Goal: Task Accomplishment & Management: Use online tool/utility

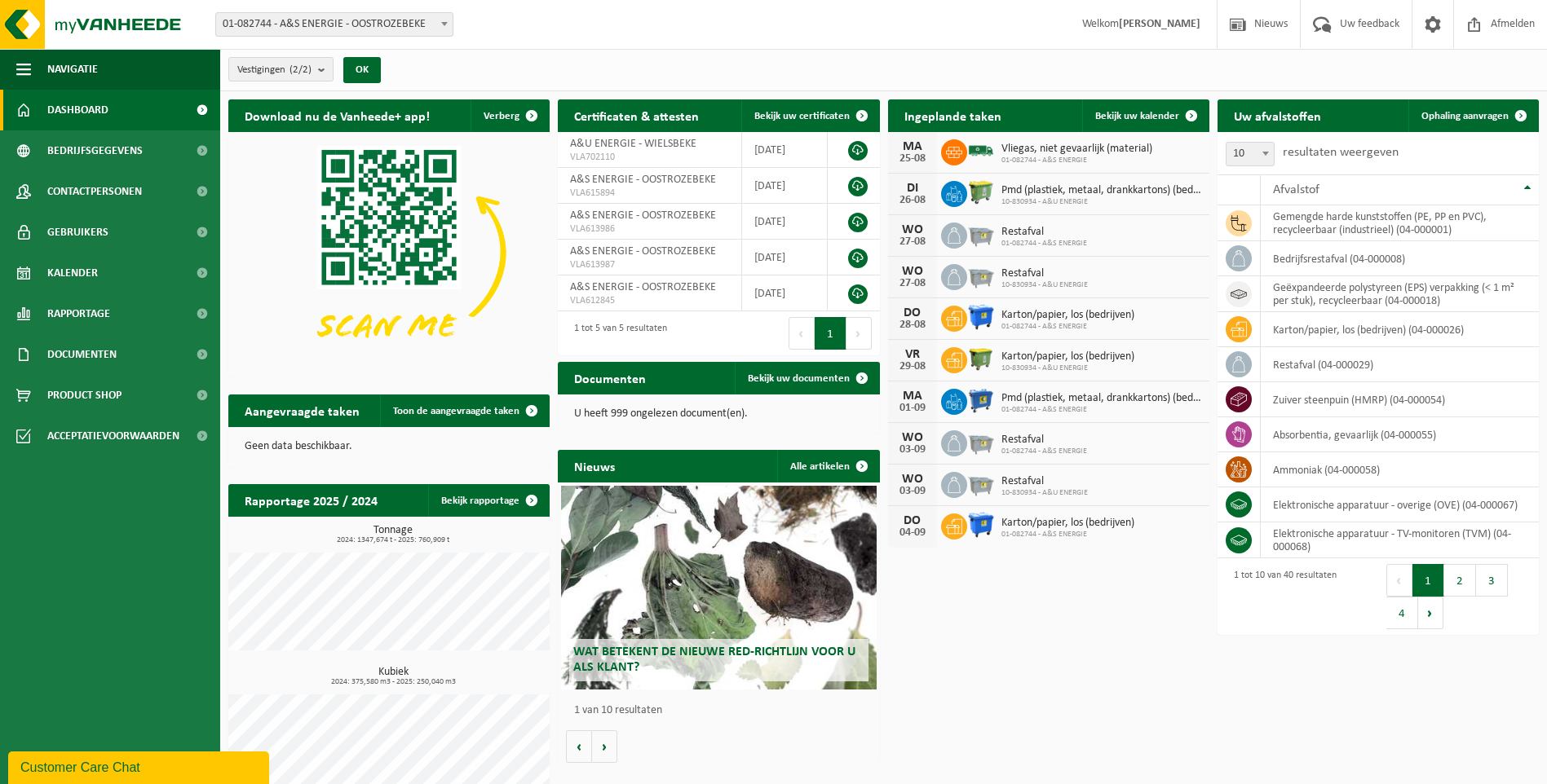
click at [1091, 151] on span "Vliegas, niet gevaarlijk (material)" at bounding box center [1077, 150] width 151 height 13
click at [961, 146] on icon at bounding box center [954, 151] width 16 height 16
click at [905, 143] on div "MA" at bounding box center [912, 147] width 33 height 13
click at [906, 143] on div "MA" at bounding box center [912, 147] width 33 height 13
click at [117, 275] on link "Kalender" at bounding box center [110, 273] width 221 height 40
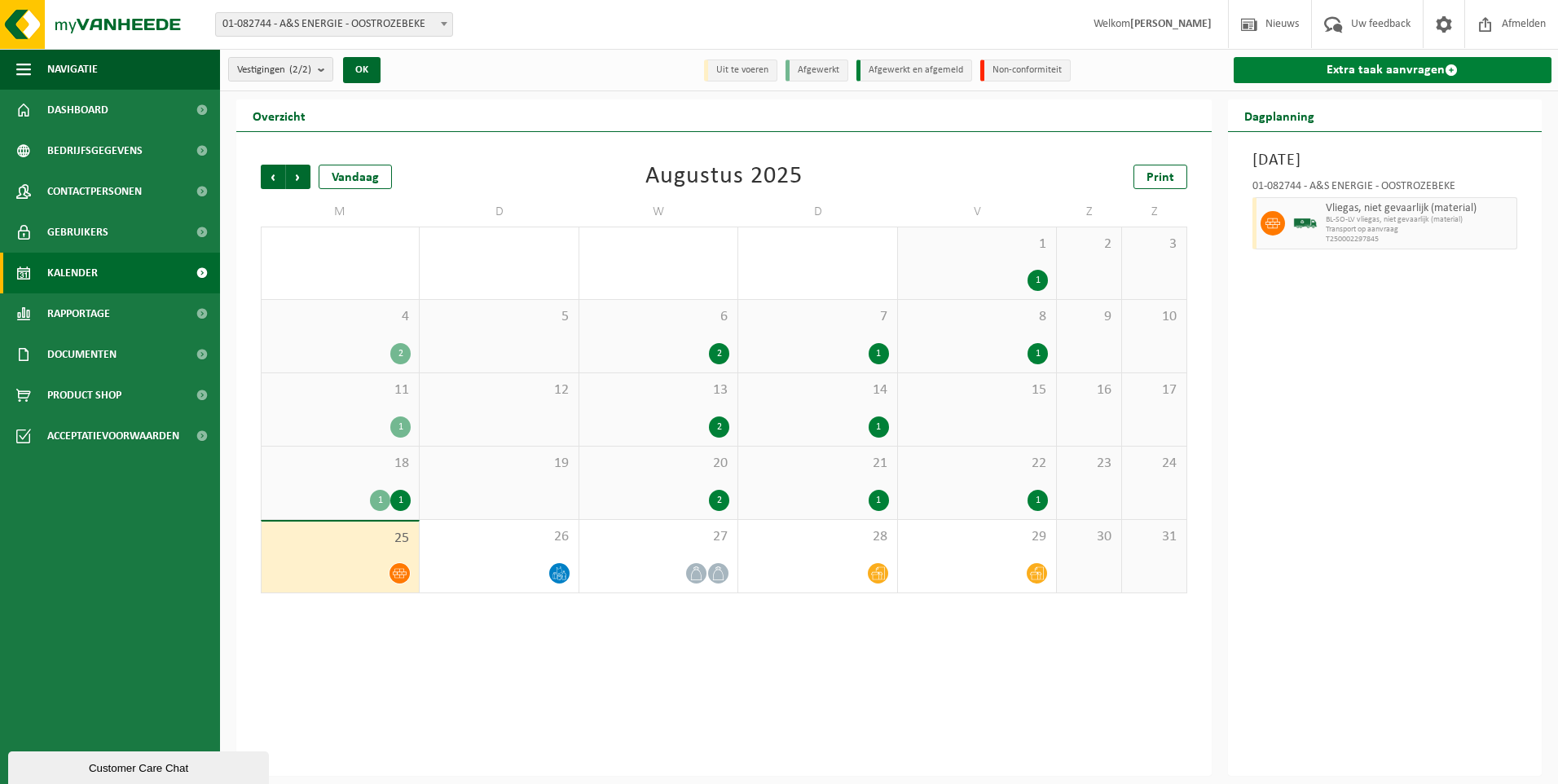
click at [1389, 76] on link "Extra taak aanvragen" at bounding box center [1393, 70] width 319 height 26
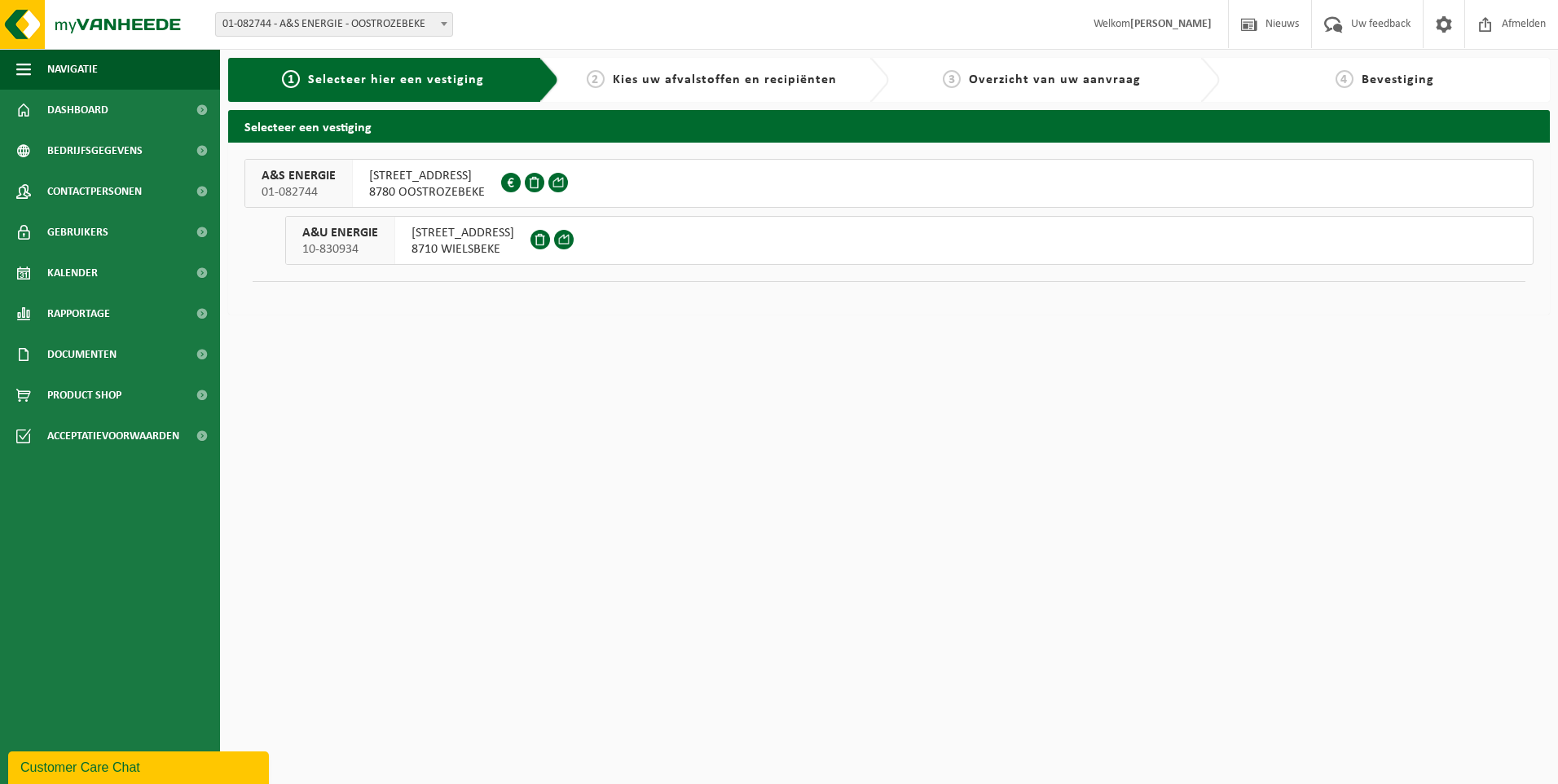
click at [390, 177] on span "NIEUWENHOVESTRAAT 5" at bounding box center [427, 176] width 116 height 16
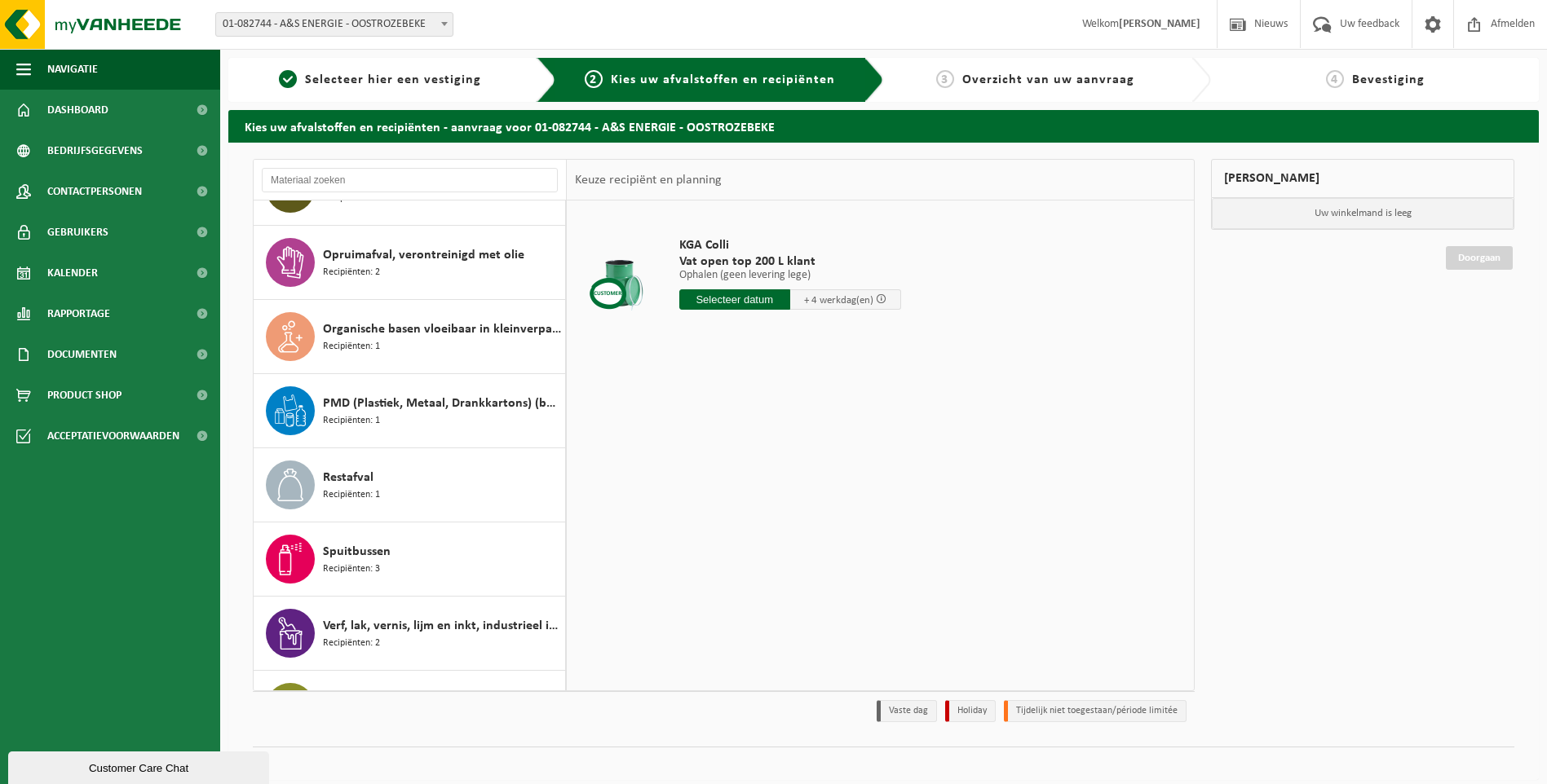
scroll to position [2119, 0]
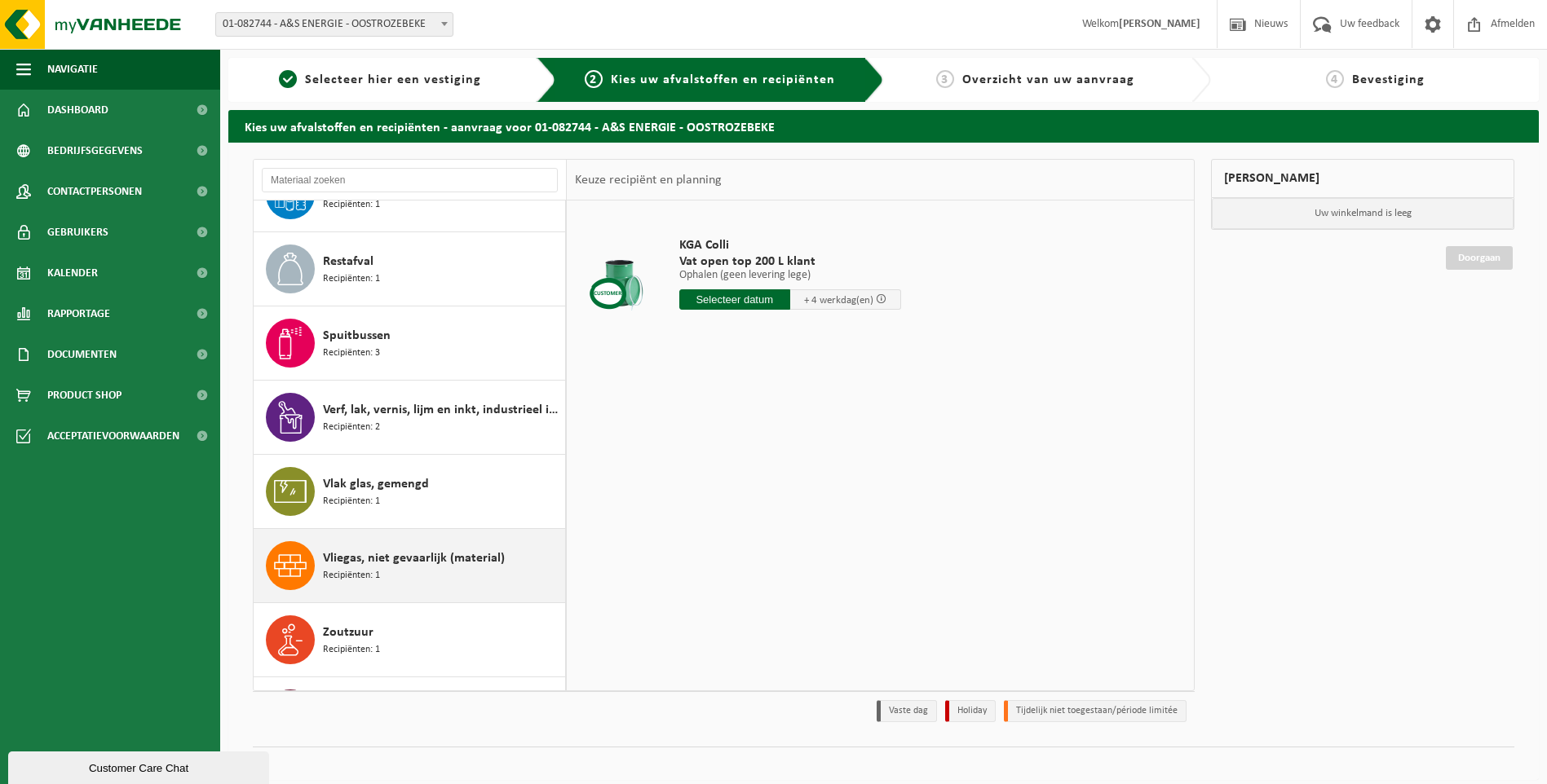
click at [401, 567] on div "Vliegas, niet gevaarlijk (material) Recipiënten: 1" at bounding box center [442, 565] width 238 height 49
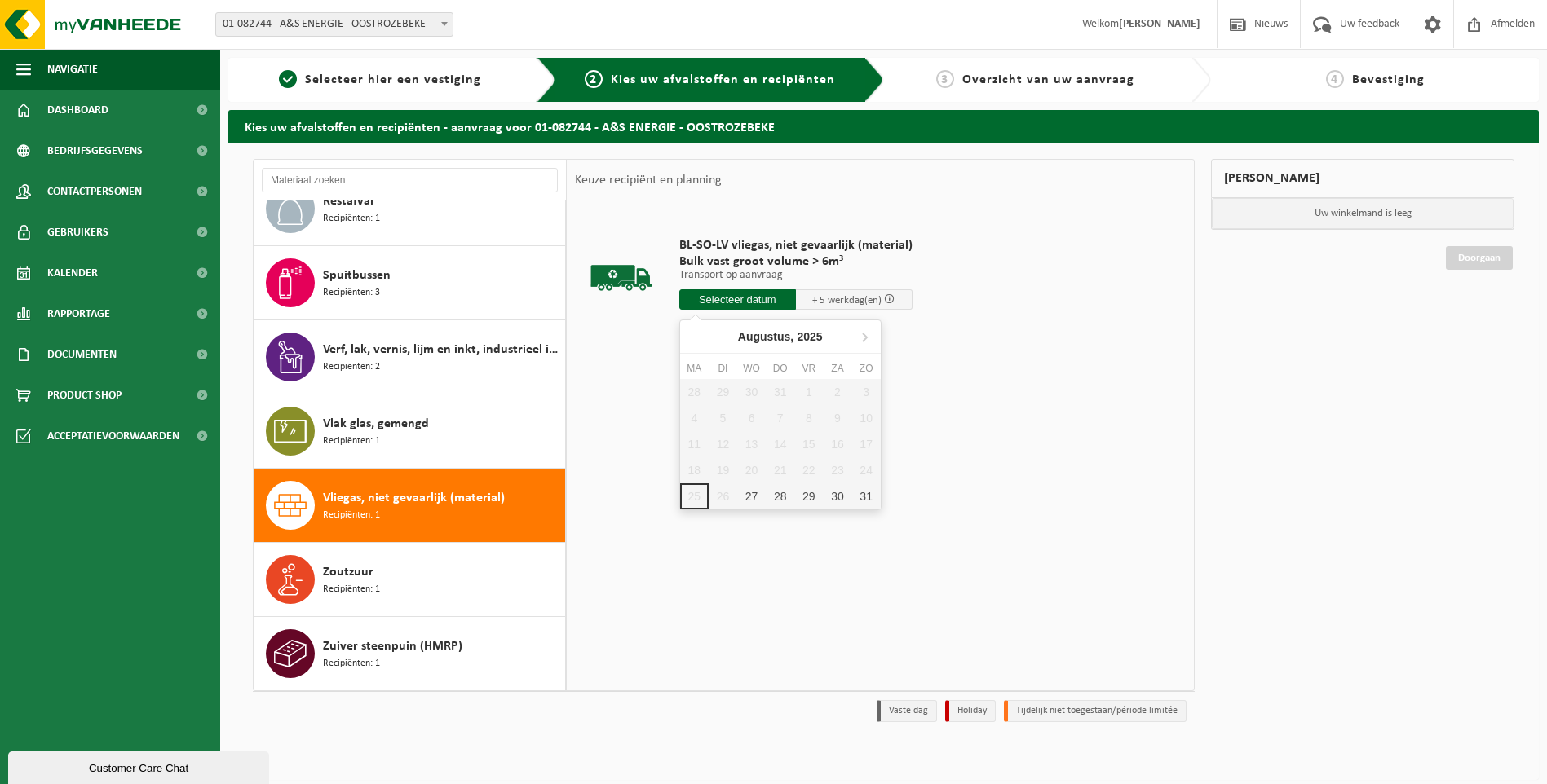
click at [749, 307] on input "text" at bounding box center [737, 299] width 117 height 20
click at [868, 340] on icon at bounding box center [864, 336] width 26 height 26
click at [694, 392] on div "1" at bounding box center [694, 392] width 29 height 26
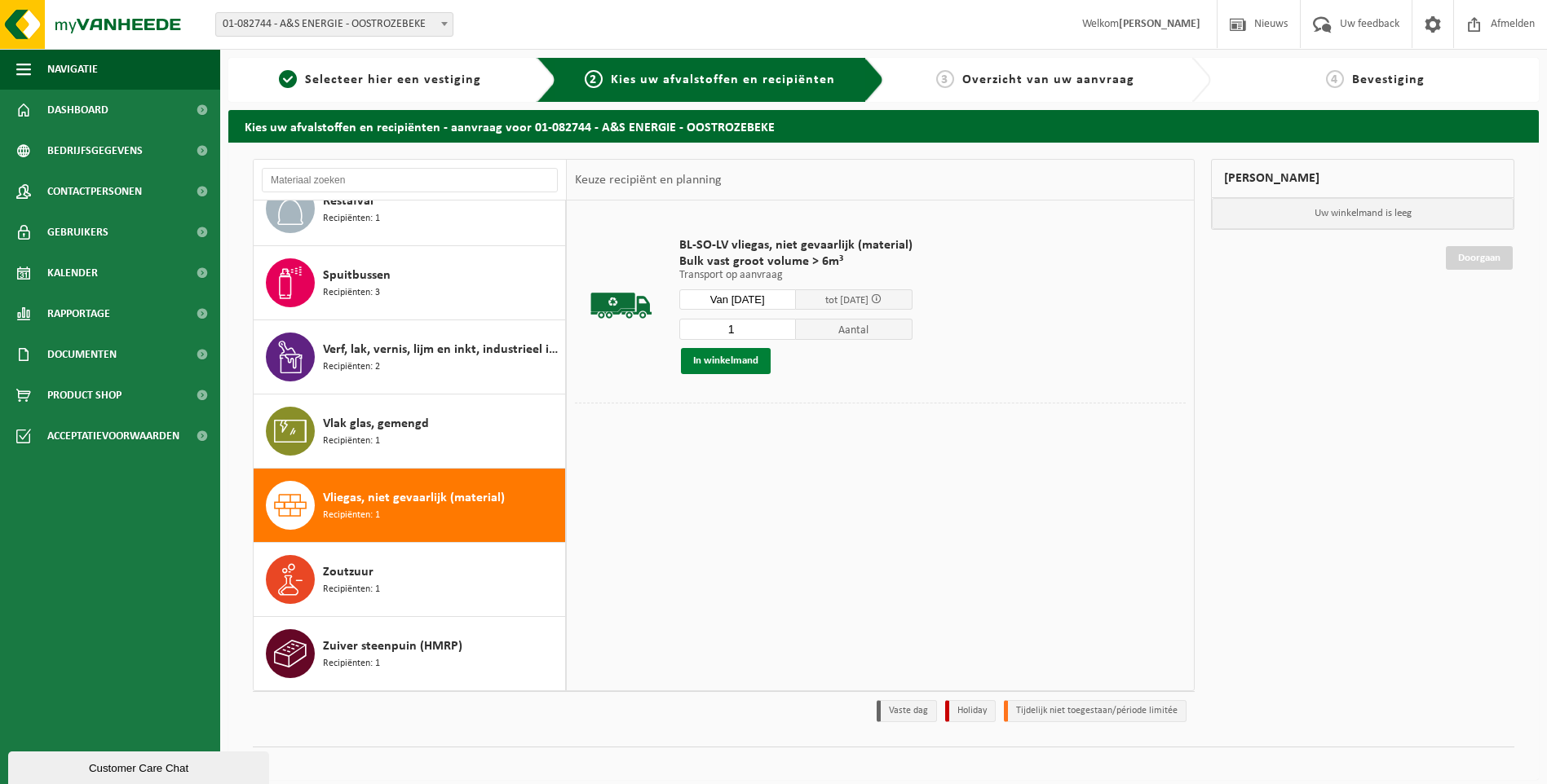
click at [723, 358] on button "In winkelmand" at bounding box center [726, 361] width 90 height 26
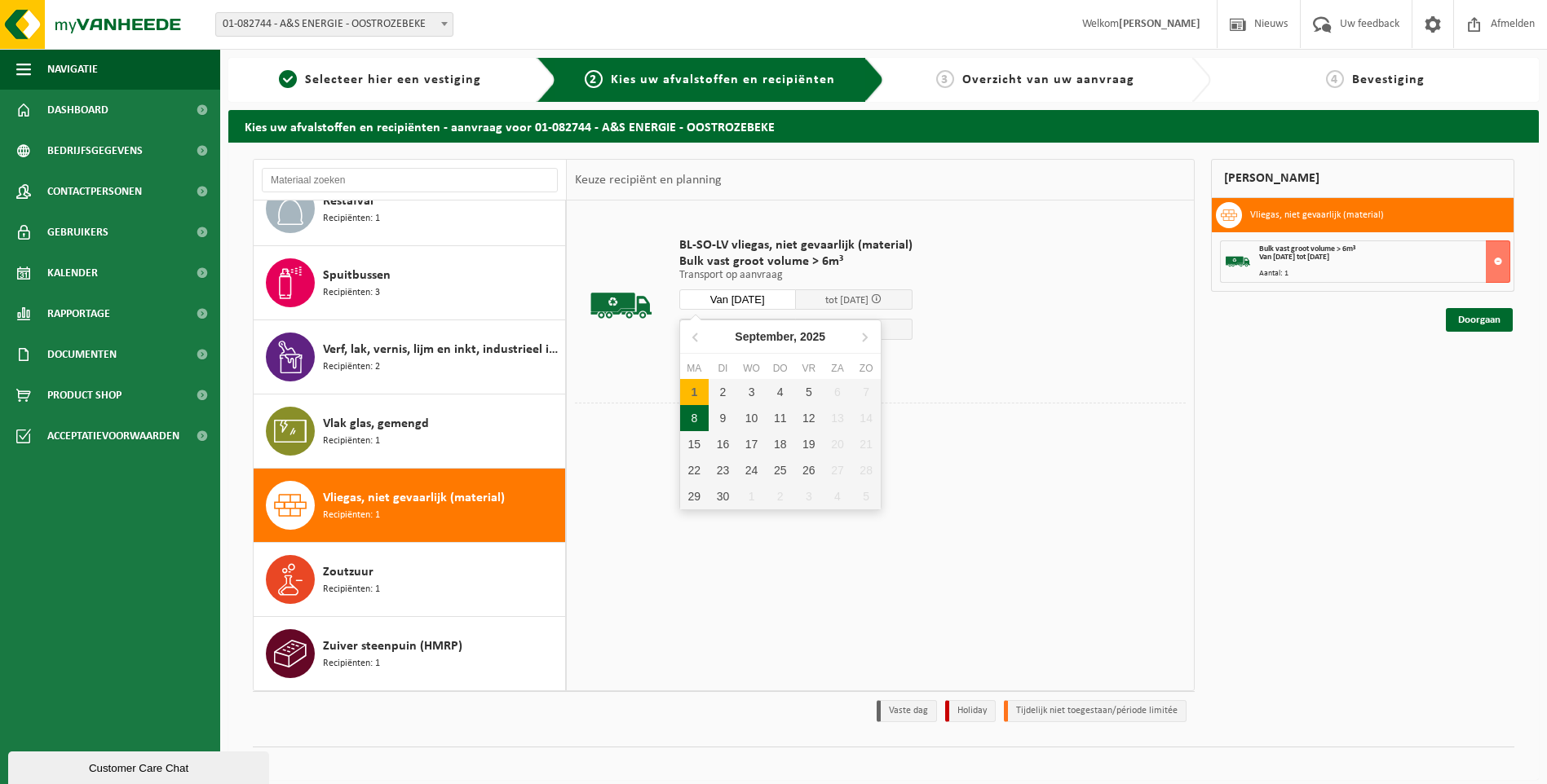
click at [750, 294] on input "Van 2025-09-01" at bounding box center [737, 299] width 117 height 20
click at [697, 412] on div "8" at bounding box center [694, 418] width 29 height 26
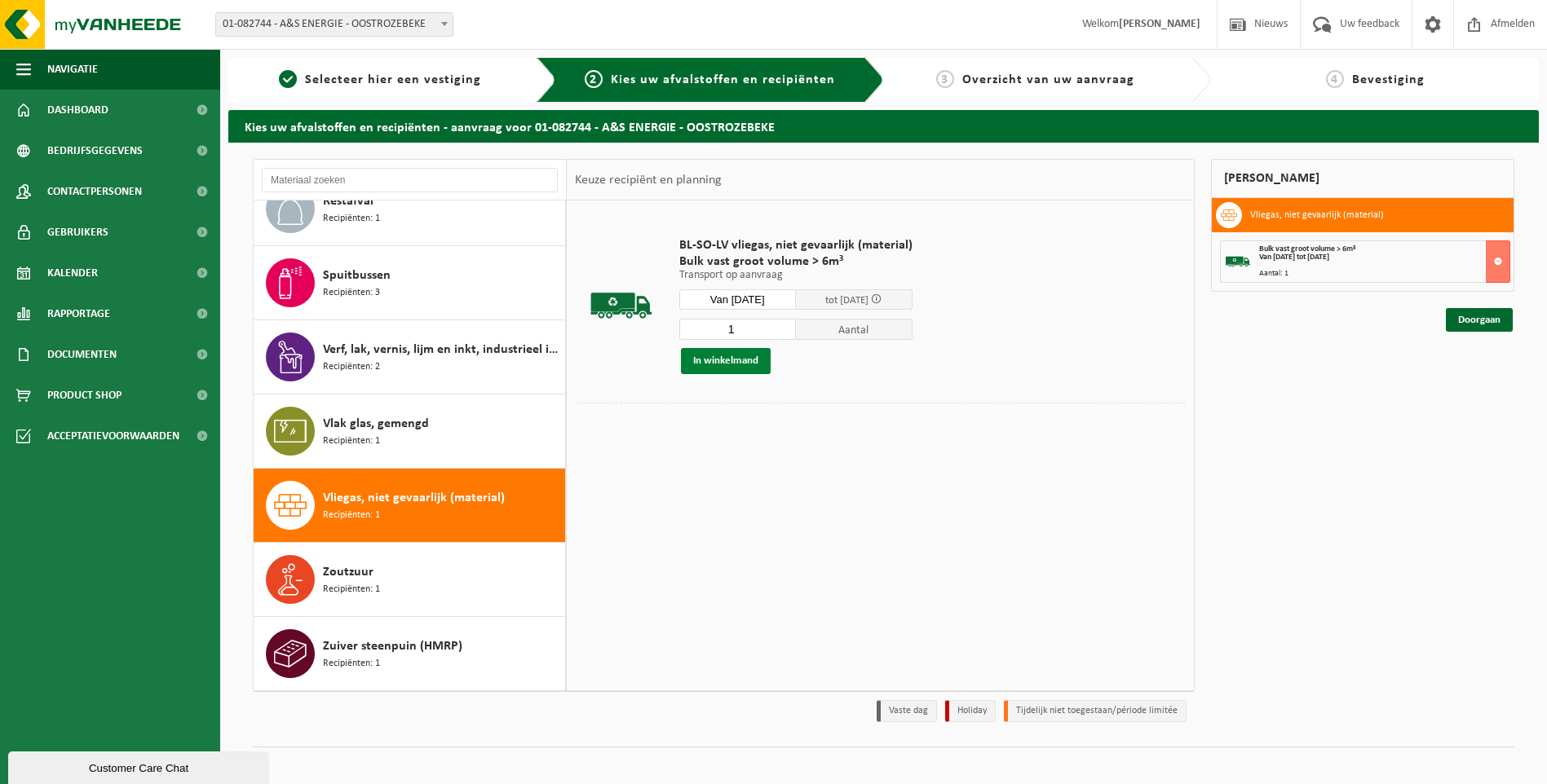
click at [724, 359] on button "In winkelmand" at bounding box center [726, 361] width 90 height 26
click at [756, 293] on input "Van 2025-09-08" at bounding box center [737, 299] width 117 height 20
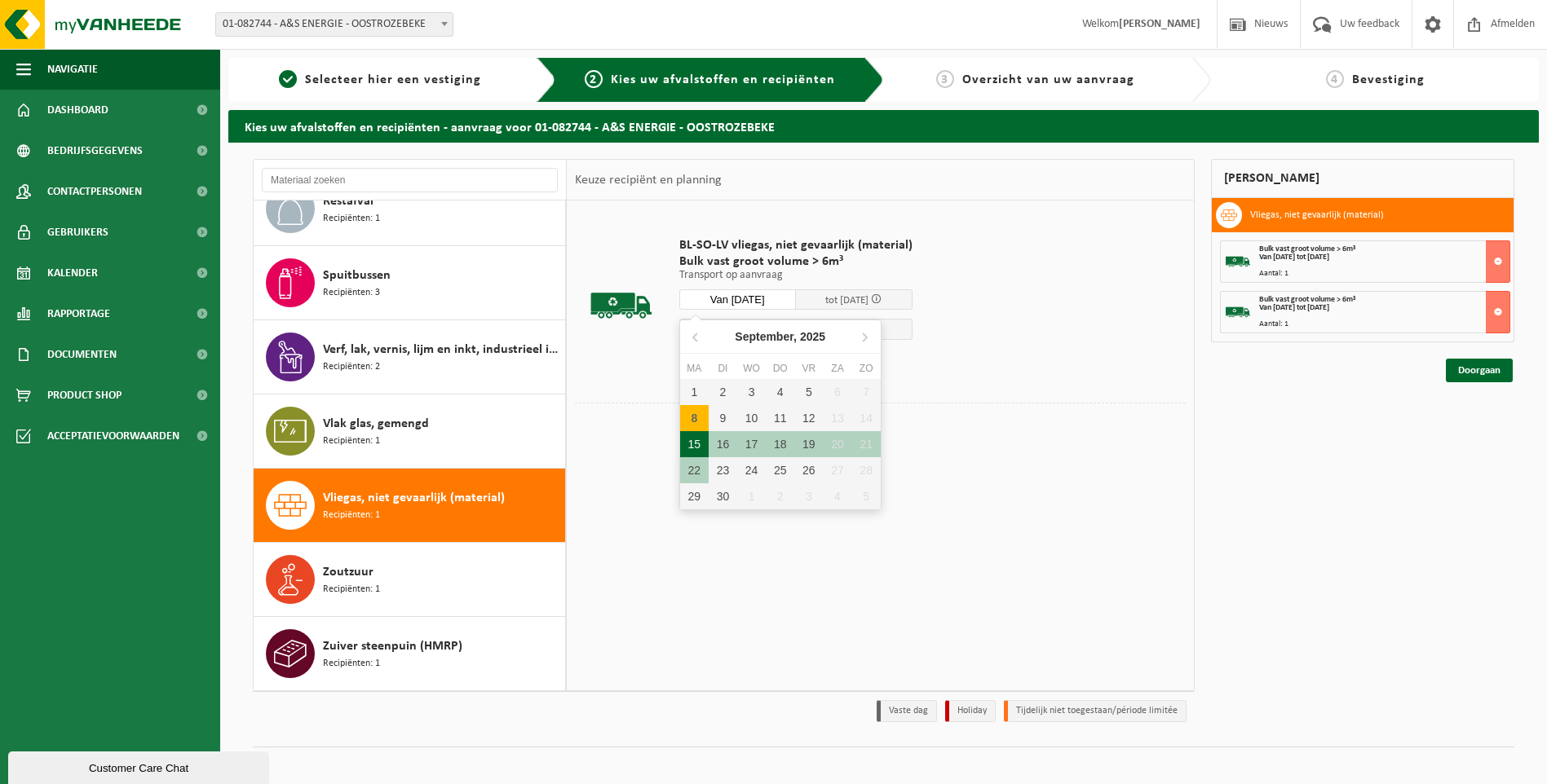
click at [693, 442] on div "15" at bounding box center [694, 444] width 29 height 26
type input "Van 2025-09-15"
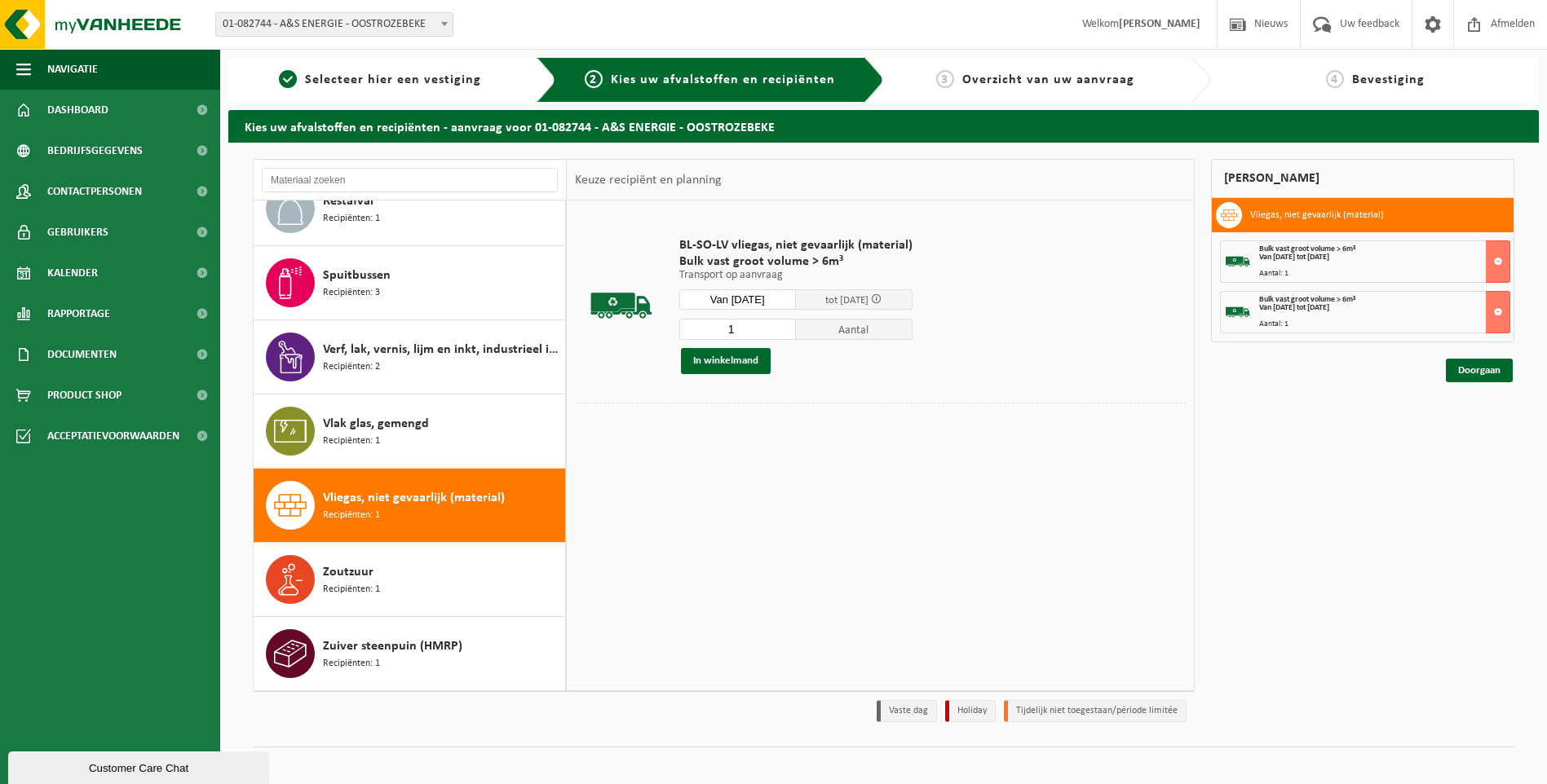
click at [837, 419] on div at bounding box center [880, 416] width 611 height 25
click at [747, 363] on button "In winkelmand" at bounding box center [726, 361] width 90 height 26
click at [747, 363] on button "In winkelmand" at bounding box center [726, 361] width 90 height 26
click at [1455, 422] on link "Doorgaan" at bounding box center [1479, 421] width 66 height 24
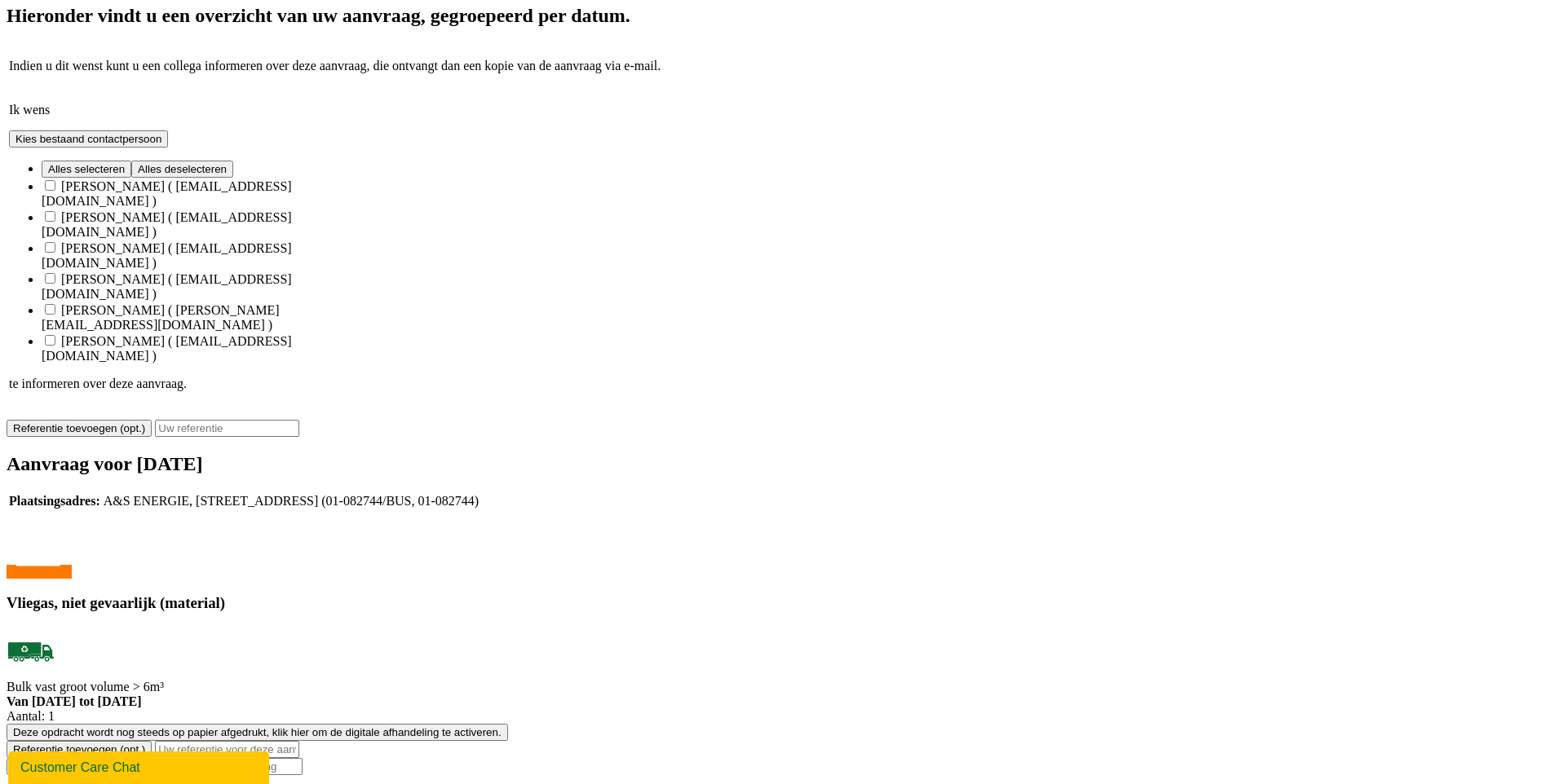
scroll to position [564, 0]
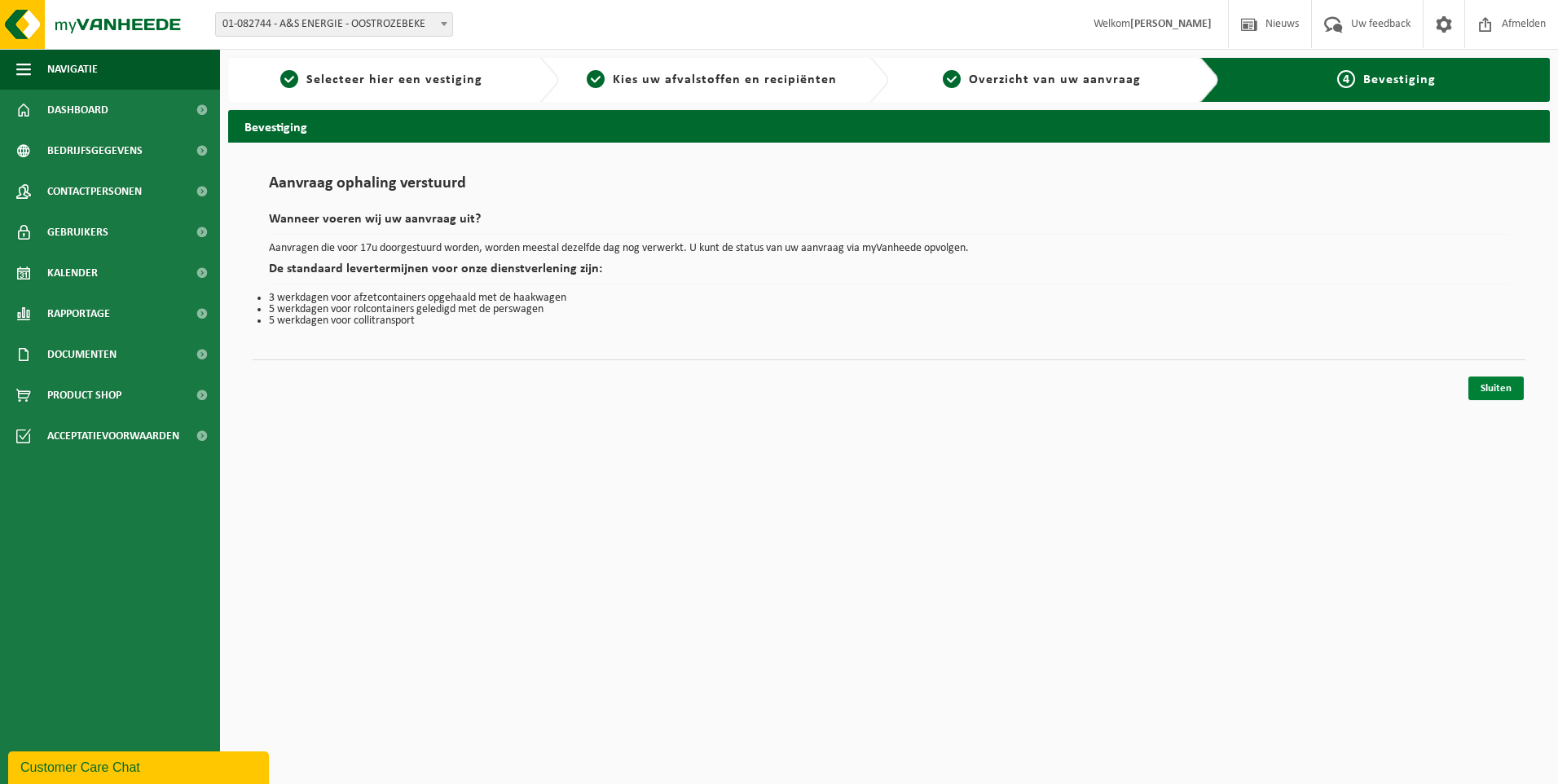
click at [1511, 380] on link "Sluiten" at bounding box center [1497, 389] width 56 height 24
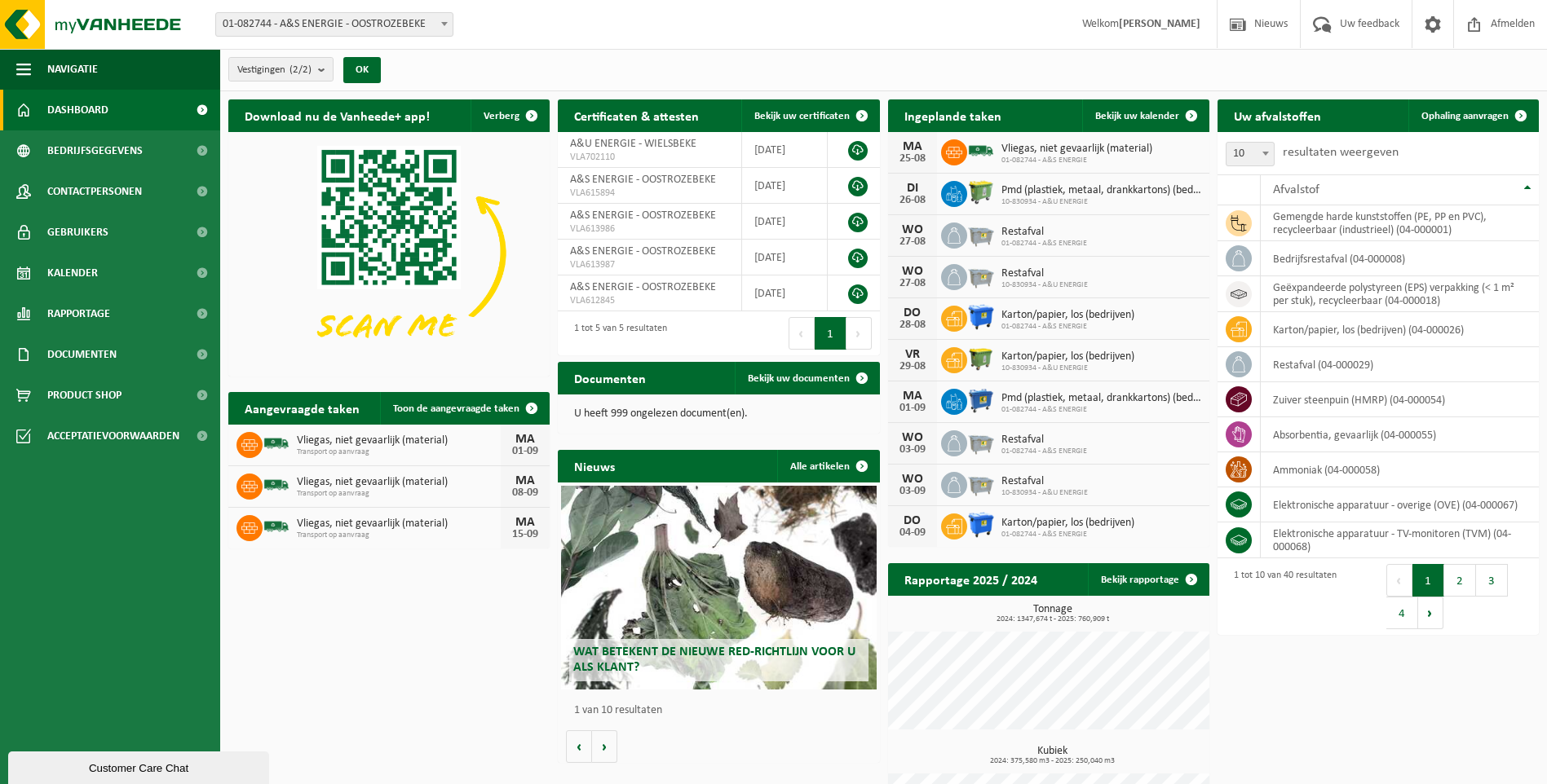
click at [323, 438] on span "Vliegas, niet gevaarlijk (material)" at bounding box center [399, 441] width 204 height 13
click at [428, 400] on link "Toon de aangevraagde taken" at bounding box center [464, 408] width 168 height 33
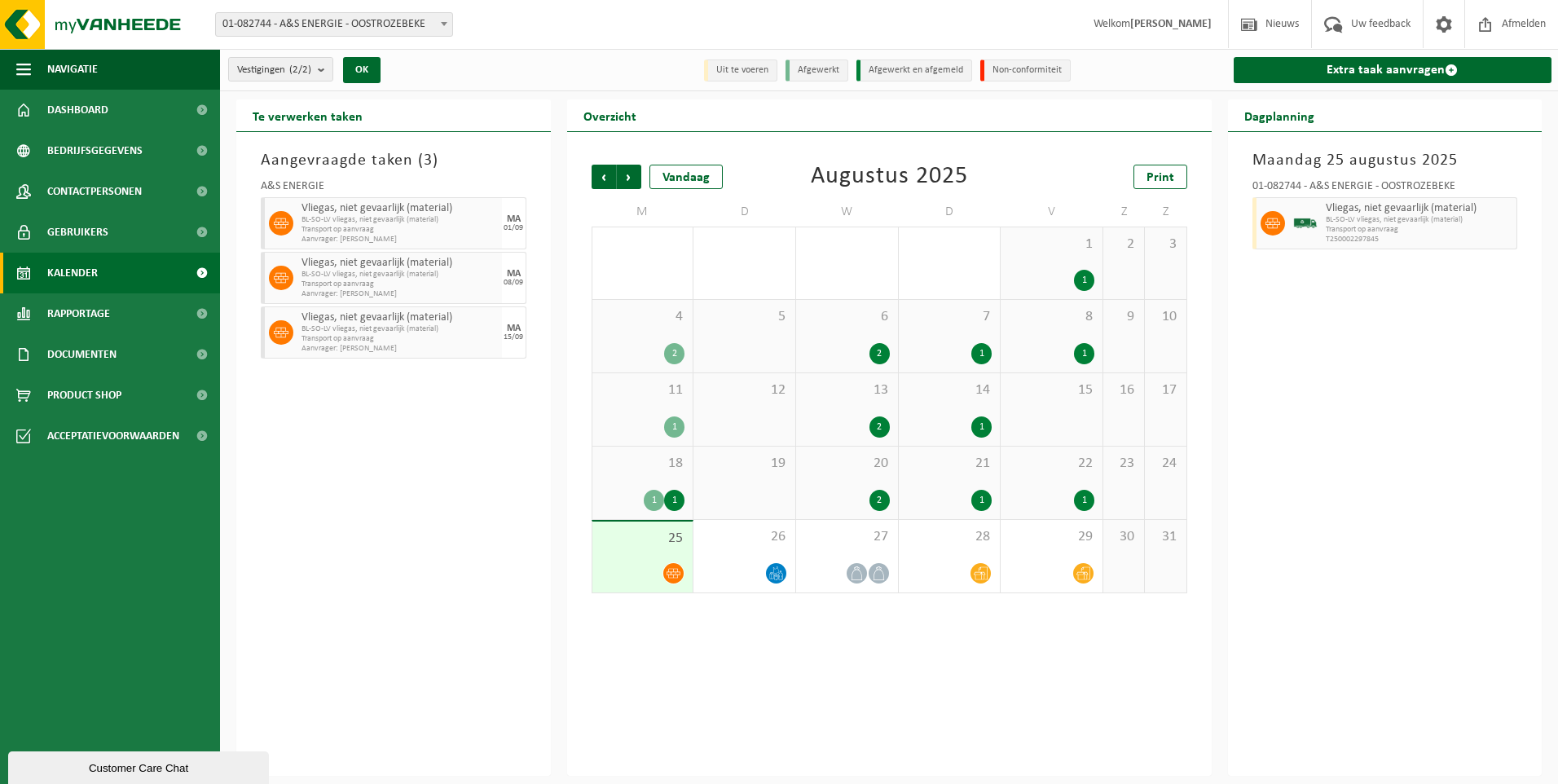
click at [400, 226] on span "Transport op aanvraag" at bounding box center [399, 230] width 196 height 10
click at [431, 312] on span "Vliegas, niet gevaarlijk (material)" at bounding box center [399, 318] width 196 height 13
